Goal: Transaction & Acquisition: Download file/media

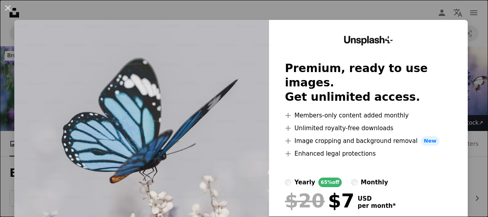
scroll to position [242, 0]
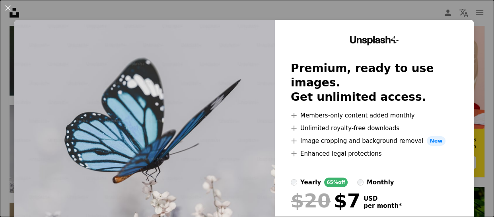
click at [8, 4] on button "An X shape" at bounding box center [8, 8] width 10 height 10
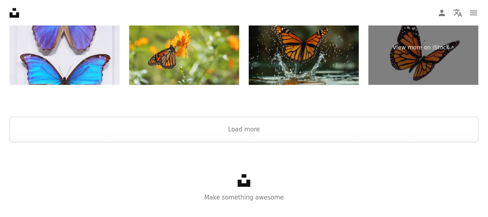
scroll to position [1615, 0]
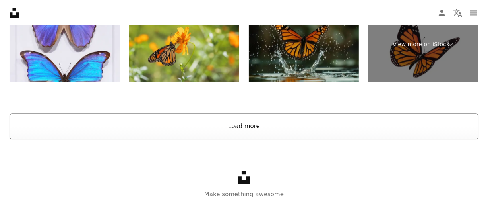
click at [390, 121] on button "Load more" at bounding box center [244, 125] width 469 height 25
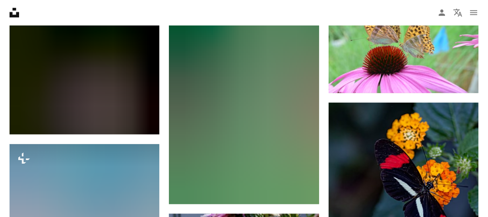
scroll to position [35756, 0]
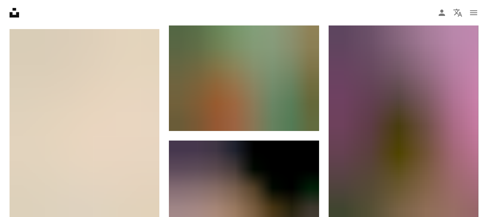
scroll to position [48464, 0]
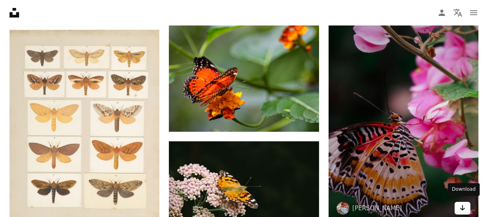
click at [463, 208] on icon "Arrow pointing down" at bounding box center [462, 208] width 6 height 10
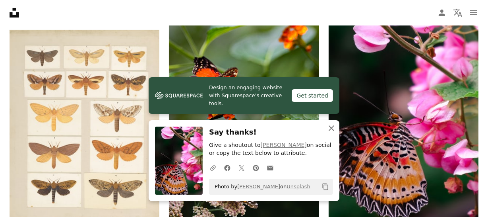
click at [330, 128] on icon "button" at bounding box center [332, 128] width 6 height 6
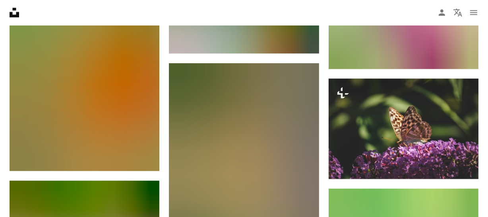
scroll to position [4084, 0]
